Goal: Transaction & Acquisition: Purchase product/service

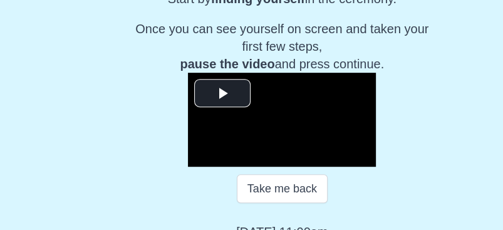
scroll to position [257, 0]
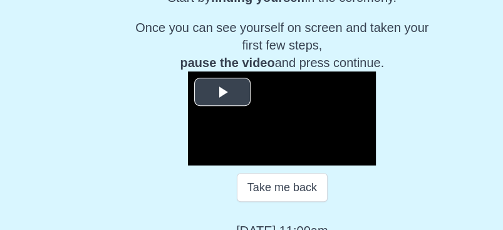
click at [222, 91] on span "Video Player" at bounding box center [222, 91] width 0 height 0
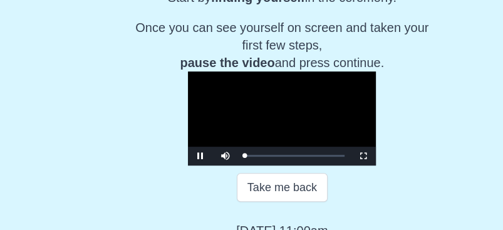
click at [376, 133] on video "Video Player" at bounding box center [282, 118] width 188 height 94
click at [200, 156] on span "Video Player" at bounding box center [200, 156] width 0 height 0
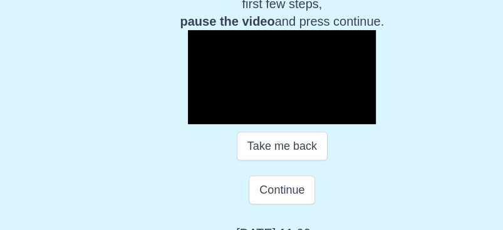
scroll to position [299, 0]
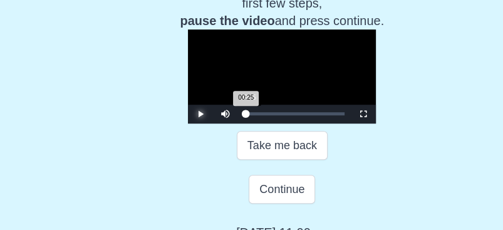
click at [244, 115] on div "00:25 Progress : 0%" at bounding box center [244, 113] width 1 height 3
click at [244, 115] on div "00:40 Progress : 0%" at bounding box center [245, 113] width 3 height 3
click at [200, 114] on span "Video Player" at bounding box center [200, 114] width 0 height 0
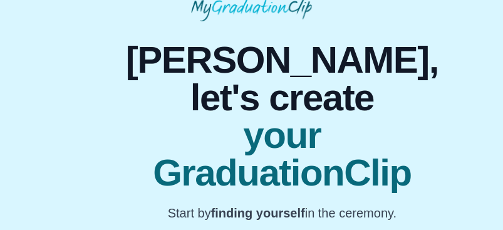
scroll to position [22, 0]
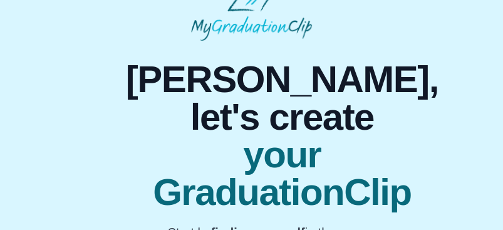
drag, startPoint x: 499, startPoint y: 48, endPoint x: 504, endPoint y: 80, distance: 32.9
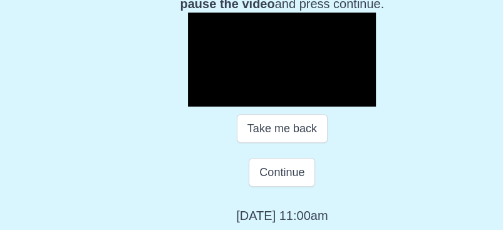
scroll to position [329, 0]
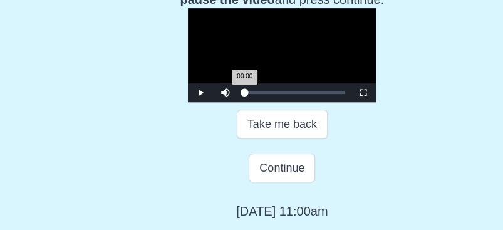
drag, startPoint x: 197, startPoint y: 153, endPoint x: 181, endPoint y: 154, distance: 15.7
click at [244, 94] on div "00:00 Progress : 0%" at bounding box center [244, 92] width 0 height 3
click at [200, 93] on span "Video Player" at bounding box center [200, 93] width 0 height 0
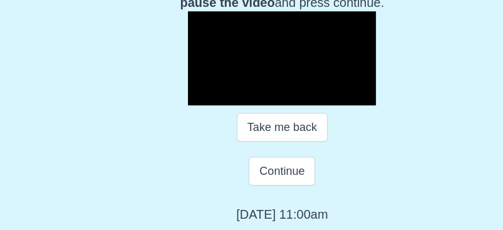
scroll to position [319, 0]
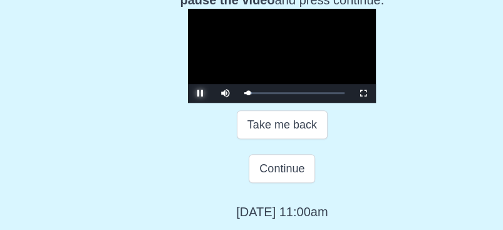
click at [200, 93] on span "Video Player" at bounding box center [200, 93] width 0 height 0
click at [240, 94] on div "Volume Level" at bounding box center [252, 93] width 25 height 2
click at [240, 94] on div "Volume Level" at bounding box center [249, 93] width 19 height 2
drag, startPoint x: 197, startPoint y: 163, endPoint x: 184, endPoint y: 161, distance: 13.3
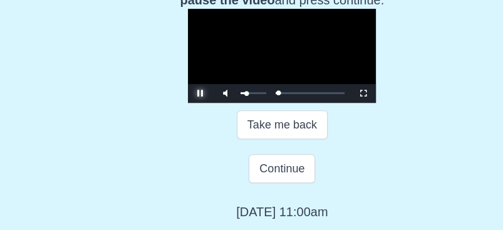
click at [240, 94] on div "Volume Level" at bounding box center [243, 93] width 6 height 2
click at [244, 95] on div "00:35 Progress : 0%" at bounding box center [245, 92] width 2 height 3
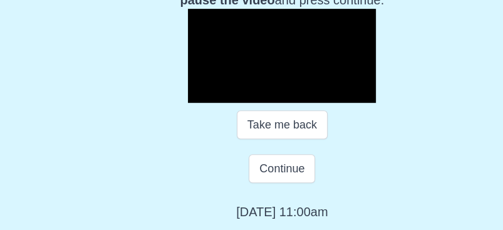
drag, startPoint x: 137, startPoint y: 163, endPoint x: 111, endPoint y: 156, distance: 27.2
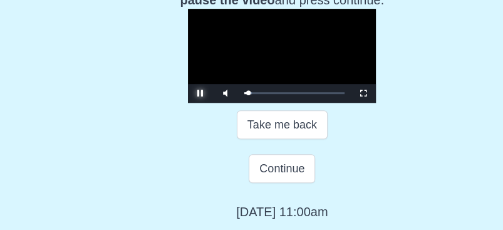
click at [200, 93] on span "Video Player" at bounding box center [200, 93] width 0 height 0
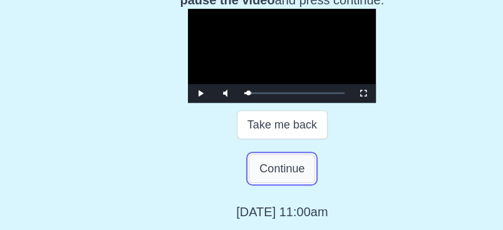
click at [280, 183] on button "Continue" at bounding box center [281, 168] width 66 height 29
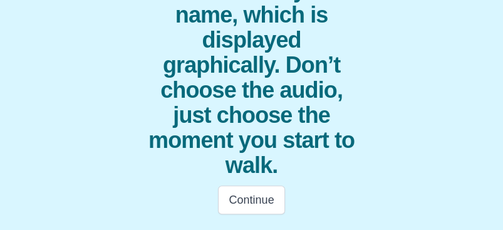
scroll to position [297, 0]
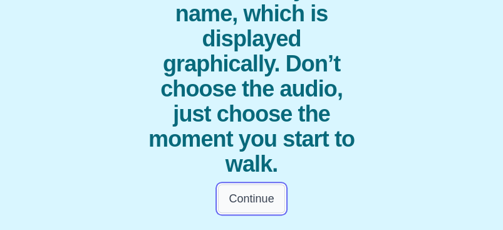
click at [258, 195] on button "Continue" at bounding box center [251, 198] width 66 height 29
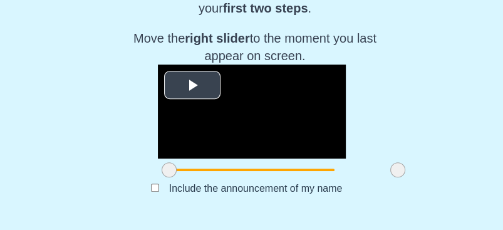
scroll to position [242, 0]
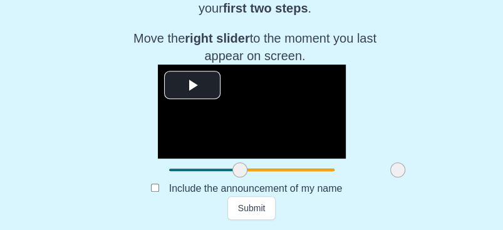
drag, startPoint x: 138, startPoint y: 200, endPoint x: 210, endPoint y: 201, distance: 72.6
click at [232, 177] on span at bounding box center [239, 169] width 15 height 15
click at [234, 177] on span at bounding box center [241, 169] width 15 height 15
drag, startPoint x: 210, startPoint y: 201, endPoint x: 272, endPoint y: 208, distance: 61.7
click at [295, 177] on span at bounding box center [302, 169] width 15 height 15
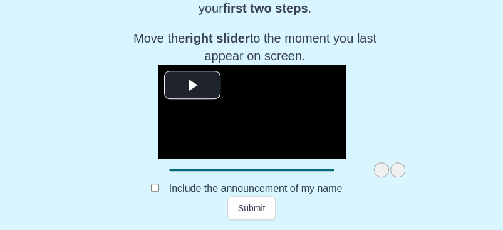
drag, startPoint x: 271, startPoint y: 201, endPoint x: 359, endPoint y: 199, distance: 87.6
click at [345, 181] on div at bounding box center [252, 169] width 188 height 23
drag, startPoint x: 347, startPoint y: 201, endPoint x: 357, endPoint y: 202, distance: 10.0
click at [345, 181] on div at bounding box center [252, 169] width 188 height 23
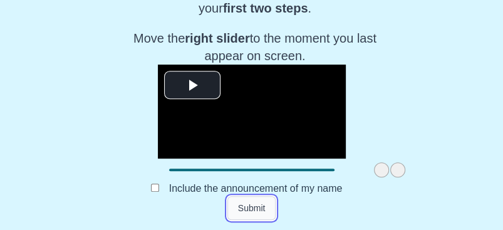
click at [245, 206] on button "Submit" at bounding box center [251, 208] width 49 height 24
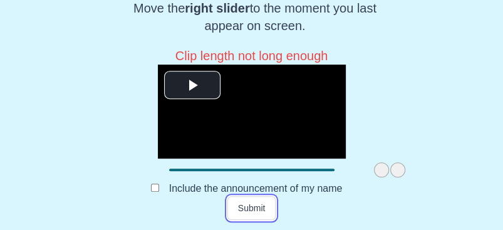
scroll to position [264, 0]
drag, startPoint x: 345, startPoint y: 208, endPoint x: 298, endPoint y: 209, distance: 46.9
click at [332, 177] on span at bounding box center [339, 169] width 15 height 15
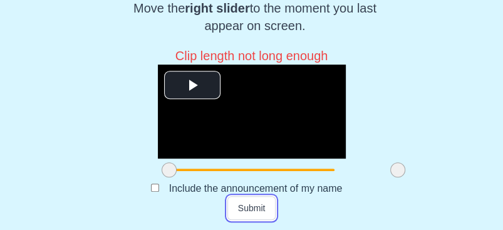
drag, startPoint x: 305, startPoint y: 205, endPoint x: 121, endPoint y: 208, distance: 184.0
click at [121, 208] on div "**********" at bounding box center [251, 13] width 483 height 413
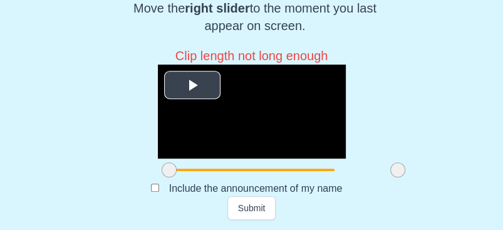
click at [192, 84] on span "Video Player" at bounding box center [192, 84] width 0 height 0
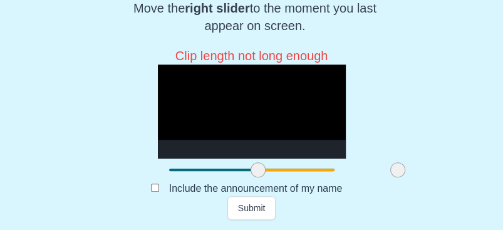
drag, startPoint x: 136, startPoint y: 208, endPoint x: 225, endPoint y: 208, distance: 88.2
click at [250, 177] on span at bounding box center [257, 169] width 15 height 15
drag, startPoint x: 225, startPoint y: 208, endPoint x: 246, endPoint y: 211, distance: 21.4
drag, startPoint x: 246, startPoint y: 211, endPoint x: 197, endPoint y: 213, distance: 49.5
click at [197, 181] on div at bounding box center [252, 169] width 188 height 23
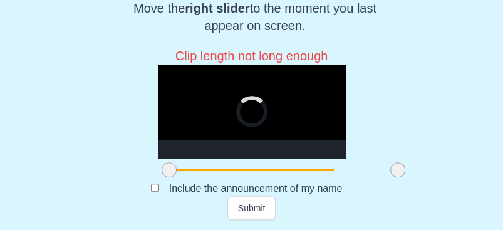
drag, startPoint x: 253, startPoint y: 205, endPoint x: 138, endPoint y: 205, distance: 115.2
click at [161, 177] on span at bounding box center [168, 169] width 15 height 15
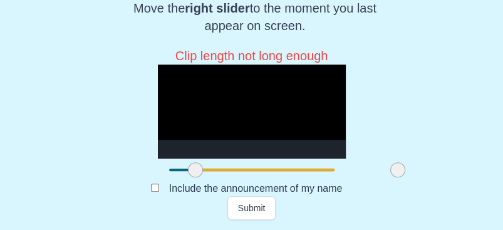
drag, startPoint x: 140, startPoint y: 200, endPoint x: 166, endPoint y: 201, distance: 26.3
click at [188, 177] on span at bounding box center [195, 169] width 15 height 15
click at [196, 177] on span at bounding box center [203, 169] width 15 height 15
drag, startPoint x: 166, startPoint y: 200, endPoint x: 173, endPoint y: 200, distance: 6.9
click at [203, 177] on span at bounding box center [210, 169] width 15 height 15
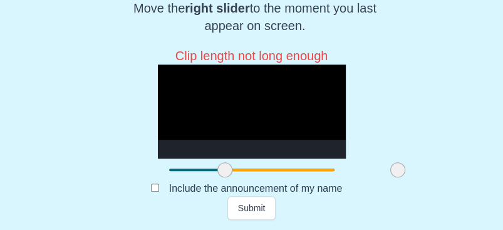
drag, startPoint x: 179, startPoint y: 195, endPoint x: 193, endPoint y: 195, distance: 14.4
click at [217, 177] on span at bounding box center [224, 169] width 15 height 15
drag, startPoint x: 193, startPoint y: 195, endPoint x: 265, endPoint y: 199, distance: 71.5
click at [289, 177] on span at bounding box center [296, 169] width 15 height 15
drag, startPoint x: 265, startPoint y: 199, endPoint x: 272, endPoint y: 200, distance: 7.6
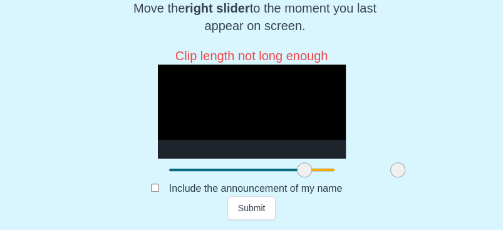
click at [297, 177] on span at bounding box center [304, 169] width 15 height 15
click at [246, 209] on button "Submit" at bounding box center [251, 208] width 49 height 24
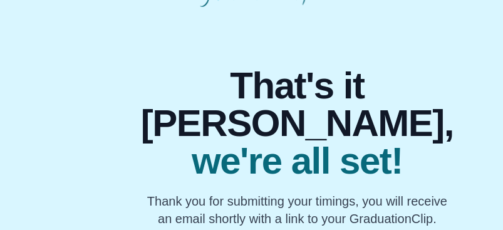
scroll to position [54, 0]
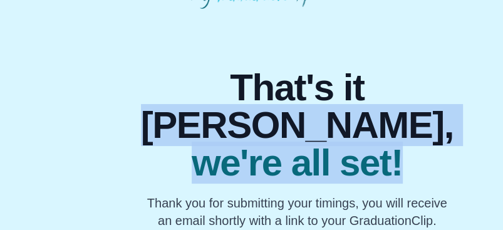
drag, startPoint x: 504, startPoint y: 145, endPoint x: 501, endPoint y: 193, distance: 48.9
click at [501, 193] on body "That's it Linda, we're all set! Thank you for submitting your timings, you will…" at bounding box center [251, 116] width 503 height 340
click at [370, 179] on div "That's it Linda, we're all set! Thank you for submitting your timings, you will…" at bounding box center [297, 173] width 342 height 208
drag, startPoint x: 370, startPoint y: 179, endPoint x: 367, endPoint y: 187, distance: 8.7
click at [367, 187] on div "That's it Linda, we're all set! Thank you for submitting your timings, you will…" at bounding box center [297, 173] width 342 height 208
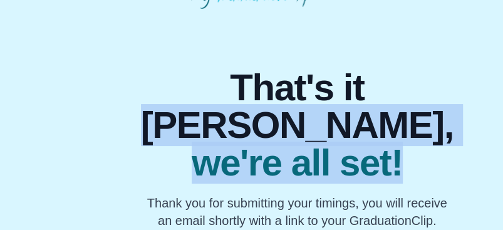
click at [305, 181] on span "we're all set!" at bounding box center [297, 163] width 312 height 38
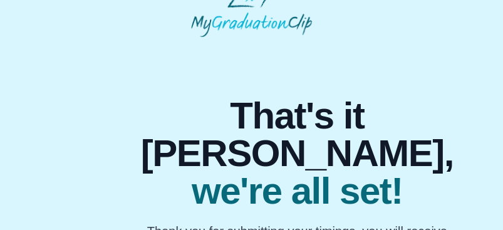
scroll to position [8, 0]
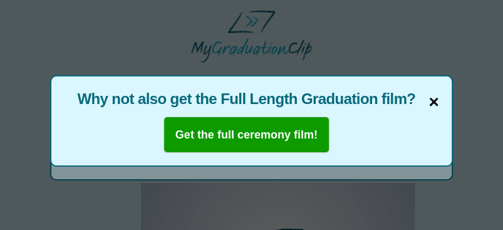
click at [428, 100] on span "×" at bounding box center [433, 102] width 10 height 26
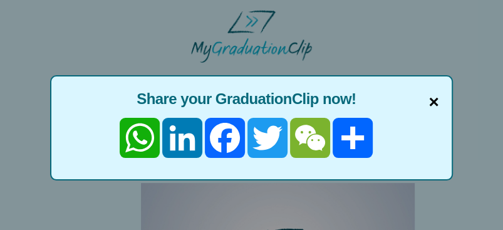
click at [428, 100] on span "×" at bounding box center [433, 102] width 10 height 26
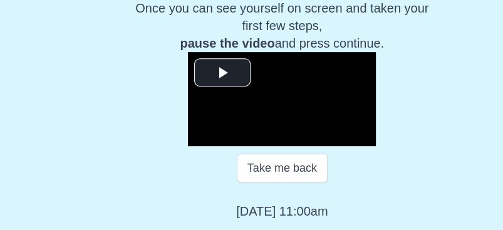
scroll to position [323, 0]
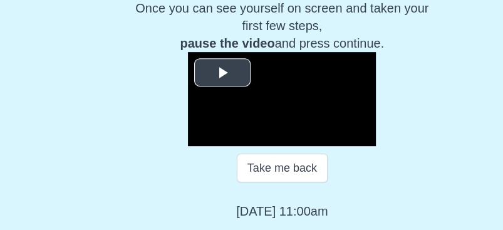
click at [222, 72] on span "Video Player" at bounding box center [222, 72] width 0 height 0
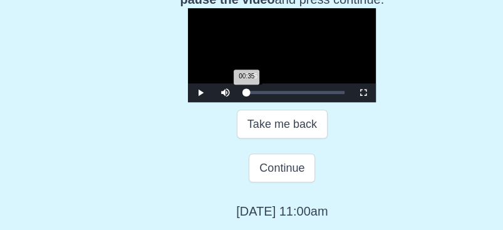
click at [244, 94] on div "00:35 Progress : 0%" at bounding box center [245, 92] width 2 height 3
click at [244, 94] on div "00:55 Progress : 0%" at bounding box center [245, 92] width 3 height 3
click at [244, 94] on div "01:05 Progress : 0%" at bounding box center [246, 92] width 4 height 3
click at [244, 94] on div "00:45 Progress : 0%" at bounding box center [245, 92] width 3 height 3
click at [200, 93] on span "Video Player" at bounding box center [200, 93] width 0 height 0
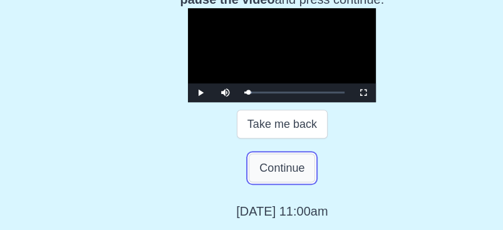
click at [262, 182] on button "Continue" at bounding box center [281, 167] width 66 height 29
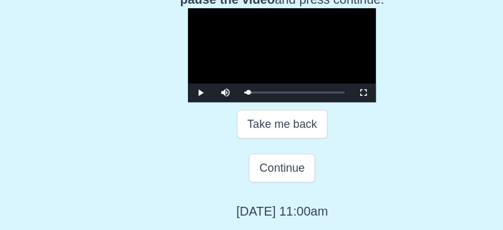
scroll to position [297, 0]
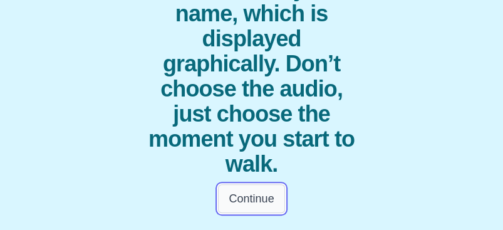
click at [272, 197] on button "Continue" at bounding box center [251, 198] width 66 height 29
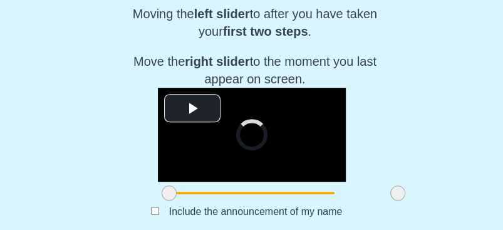
scroll to position [273, 0]
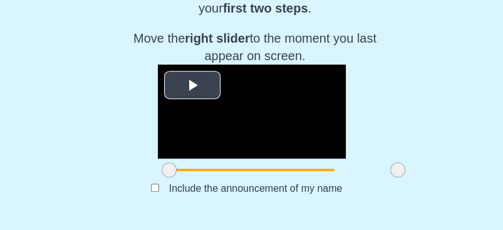
click at [192, 84] on span "Video Player" at bounding box center [192, 84] width 0 height 0
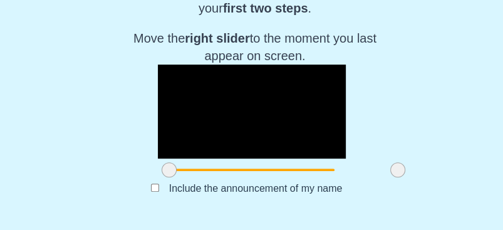
click at [161, 171] on span at bounding box center [168, 169] width 15 height 15
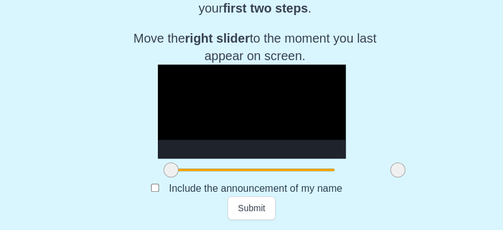
click at [163, 166] on span at bounding box center [170, 169] width 15 height 15
drag, startPoint x: 141, startPoint y: 166, endPoint x: 156, endPoint y: 168, distance: 15.1
click at [178, 168] on span at bounding box center [185, 169] width 15 height 15
drag, startPoint x: 153, startPoint y: 190, endPoint x: 175, endPoint y: 190, distance: 21.9
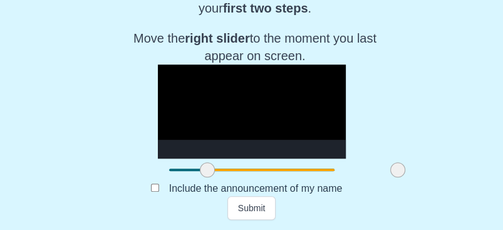
click at [200, 177] on span at bounding box center [207, 169] width 15 height 15
click at [205, 177] on span at bounding box center [212, 169] width 15 height 15
click at [254, 220] on button "Submit" at bounding box center [251, 208] width 49 height 24
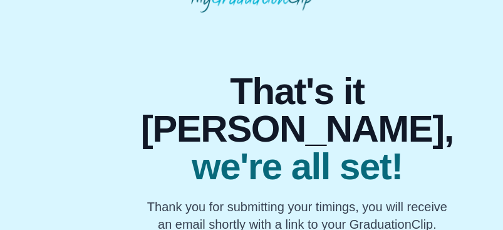
scroll to position [45, 0]
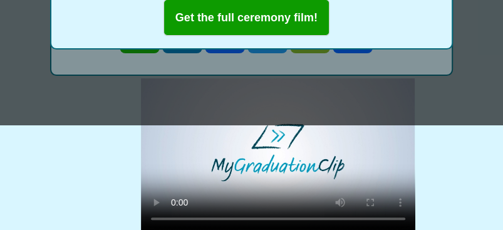
scroll to position [8, 0]
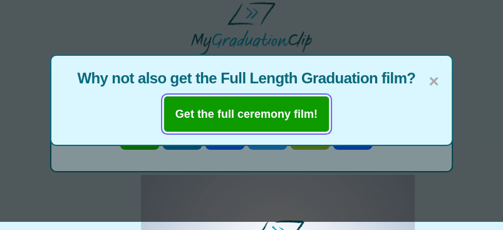
click at [234, 118] on b "Get the full ceremony film!" at bounding box center [246, 114] width 142 height 13
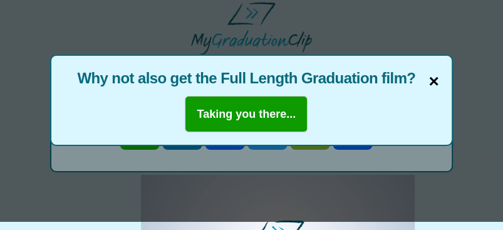
click at [428, 68] on span "×" at bounding box center [433, 81] width 10 height 26
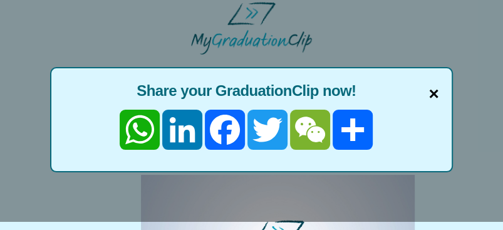
click at [428, 96] on span "×" at bounding box center [433, 94] width 10 height 26
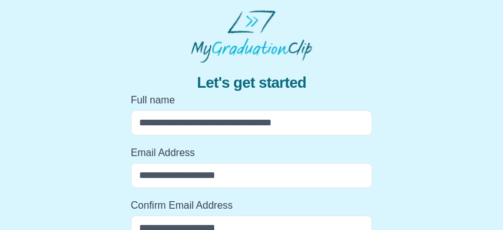
click at [160, 121] on input "Full name" at bounding box center [252, 122] width 242 height 25
type input "**********"
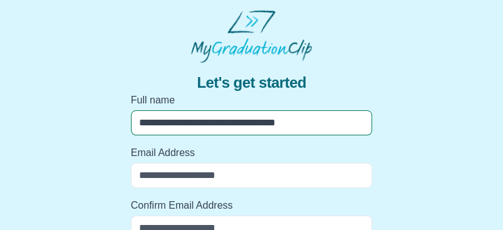
click at [163, 173] on input "Email Address" at bounding box center [252, 175] width 242 height 25
type input "**********"
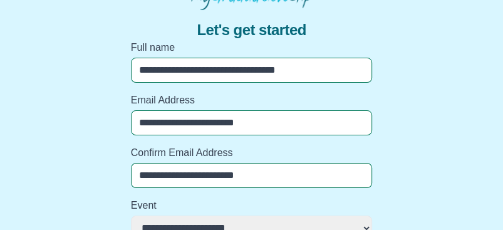
scroll to position [106, 0]
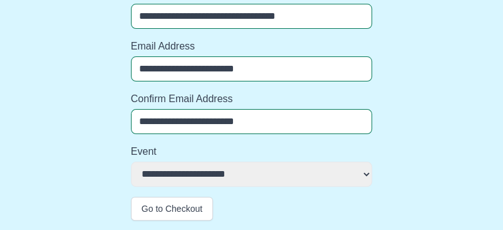
click at [367, 173] on select "**********" at bounding box center [252, 173] width 242 height 25
select select "**********"
click at [131, 161] on select "**********" at bounding box center [252, 173] width 242 height 25
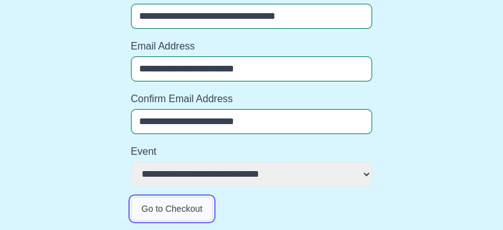
click at [161, 209] on button "Go to Checkout" at bounding box center [172, 209] width 82 height 24
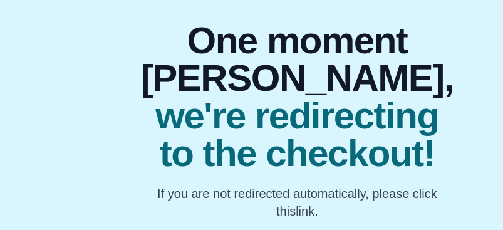
scroll to position [213, 0]
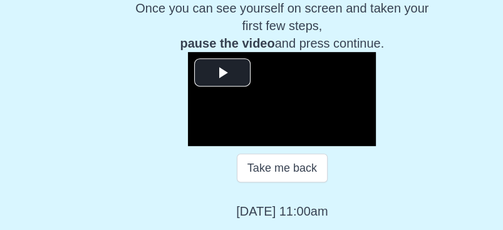
scroll to position [285, 0]
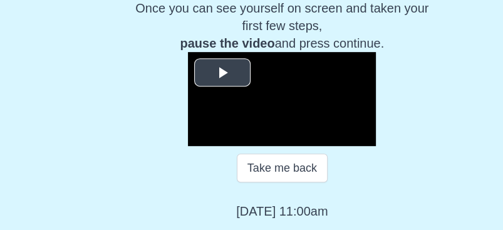
click at [222, 72] on span "Video Player" at bounding box center [222, 72] width 0 height 0
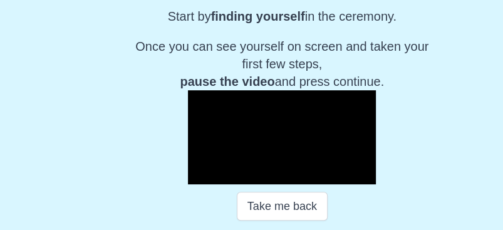
scroll to position [186, 0]
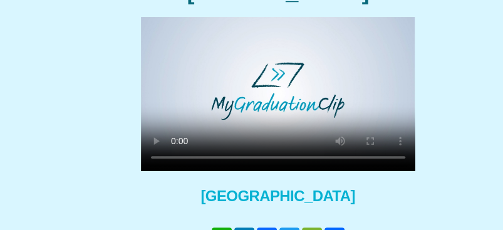
scroll to position [165, 0]
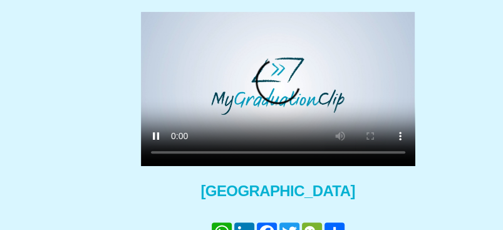
scroll to position [173, 0]
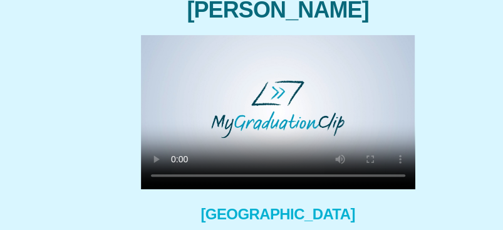
scroll to position [148, 0]
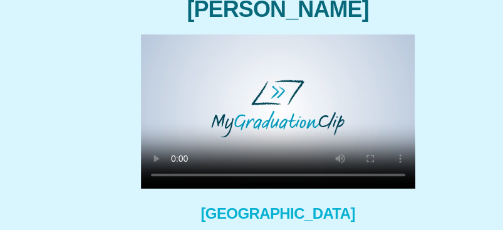
scroll to position [149, 0]
